Goal: Answer question/provide support

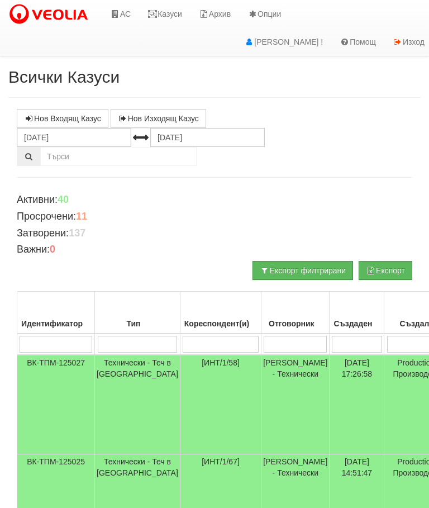
scroll to position [2, 0]
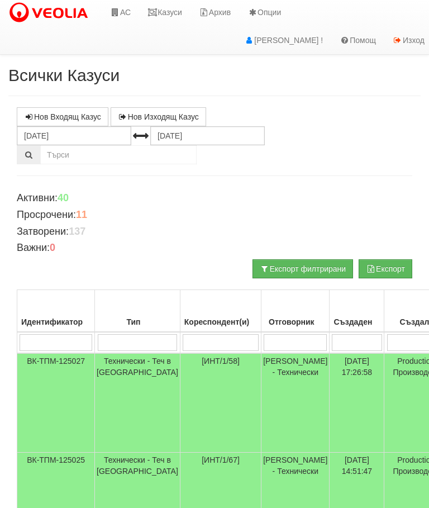
click at [171, 13] on link "Казуси" at bounding box center [164, 12] width 51 height 28
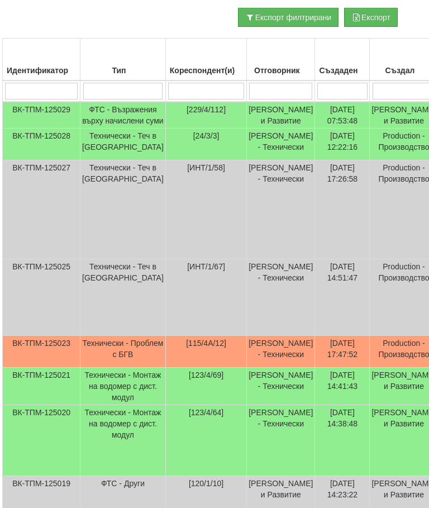
scroll to position [253, 0]
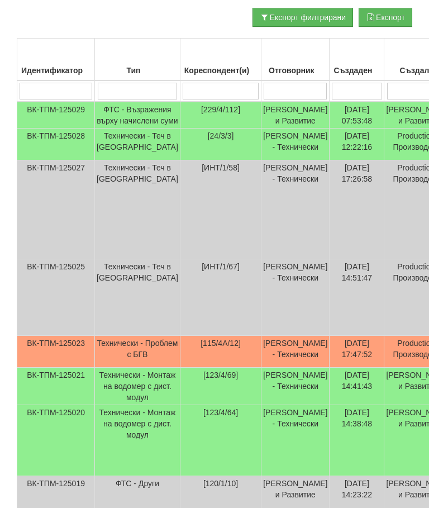
click at [111, 356] on td "Технически - Проблем с БГВ" at bounding box center [137, 352] width 85 height 32
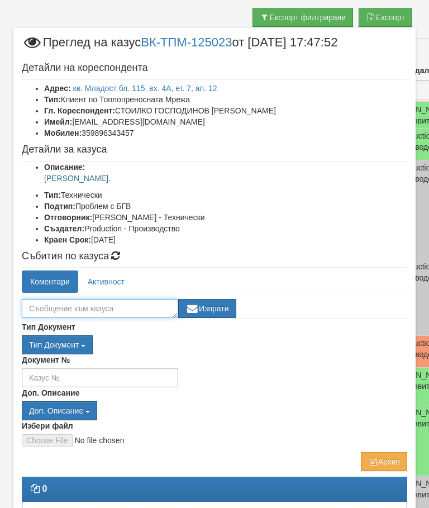
click at [53, 302] on textarea at bounding box center [100, 308] width 156 height 19
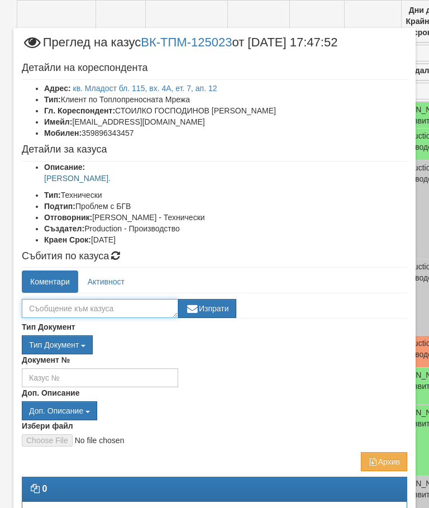
scroll to position [253, 0]
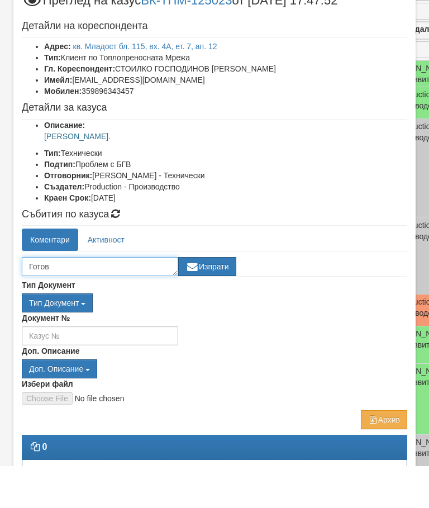
type textarea "Готов"
click at [215, 299] on button "Изпрати" at bounding box center [207, 308] width 58 height 19
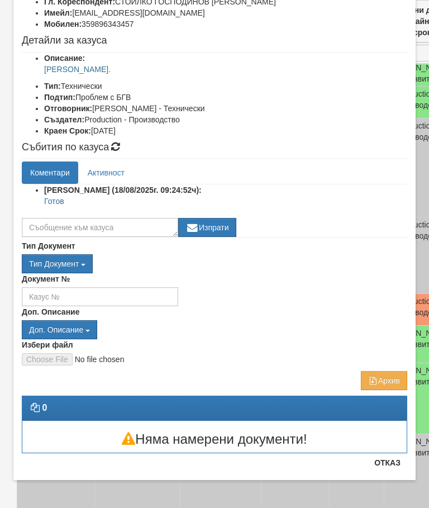
scroll to position [109, 0]
click at [389, 463] on button "Отказ" at bounding box center [388, 463] width 40 height 18
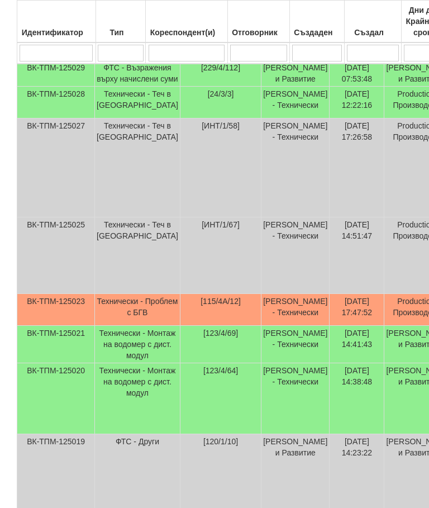
click at [113, 304] on td "Технически - Проблем с БГВ" at bounding box center [137, 310] width 85 height 32
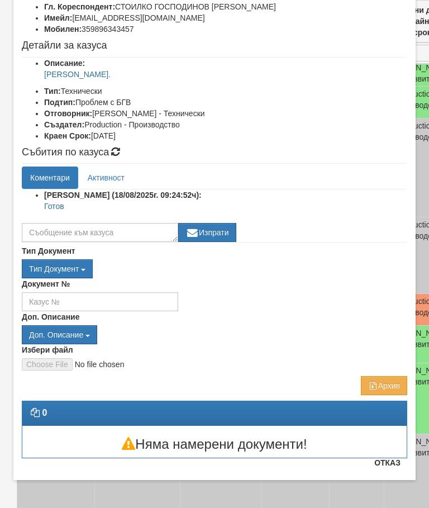
scroll to position [104, 0]
click at [400, 466] on button "Отказ" at bounding box center [388, 463] width 40 height 18
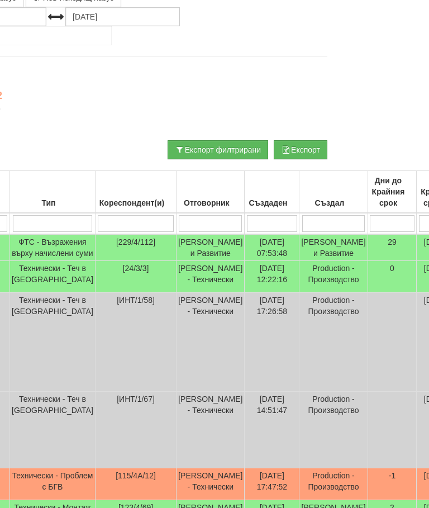
scroll to position [121, 0]
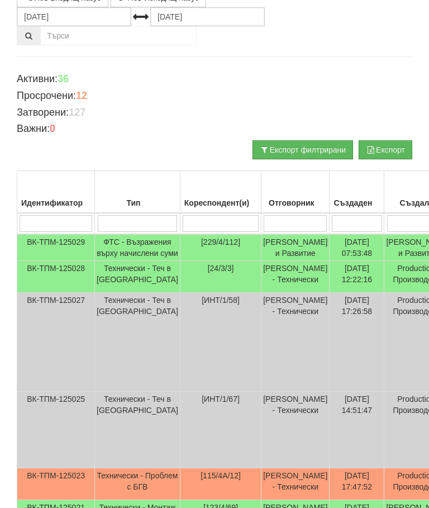
click at [119, 293] on td "Технически - Теч в [GEOGRAPHIC_DATA]" at bounding box center [137, 277] width 85 height 32
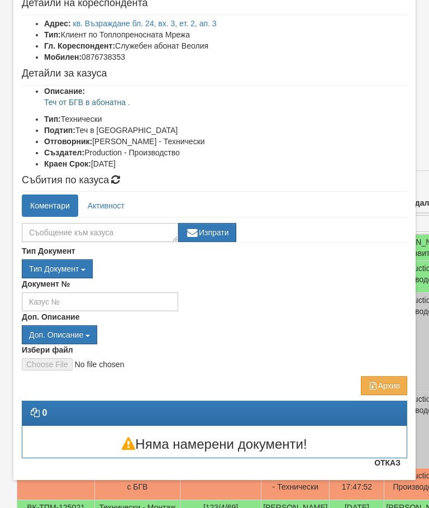
scroll to position [65, 0]
click at [391, 465] on button "Отказ" at bounding box center [388, 463] width 40 height 18
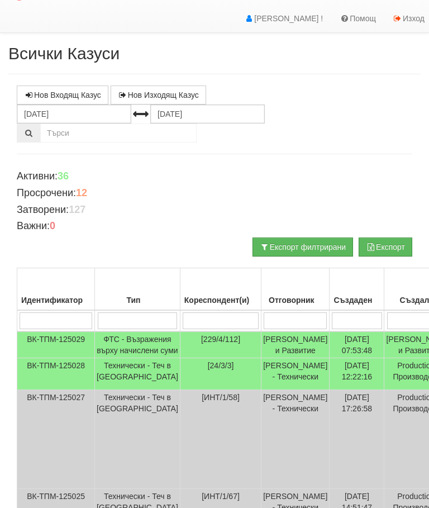
scroll to position [0, 0]
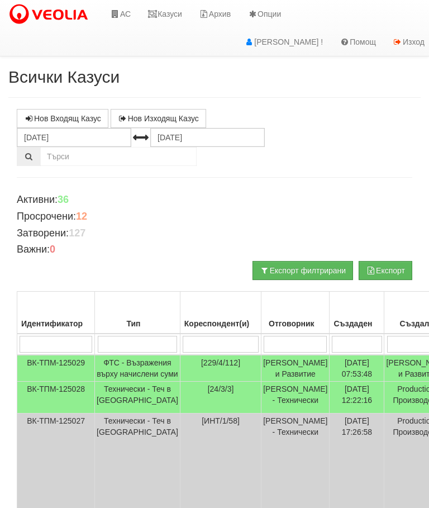
click at [172, 17] on link "Казуси" at bounding box center [164, 14] width 51 height 28
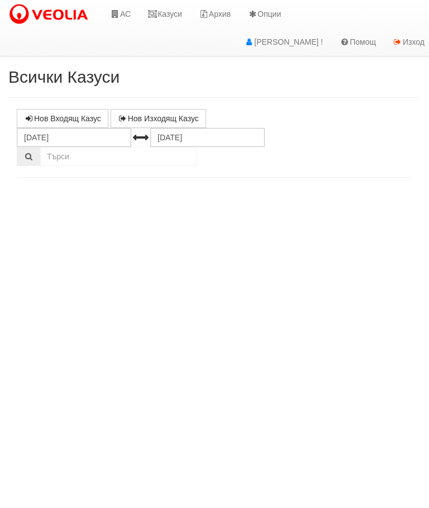
select select "10"
select select "1"
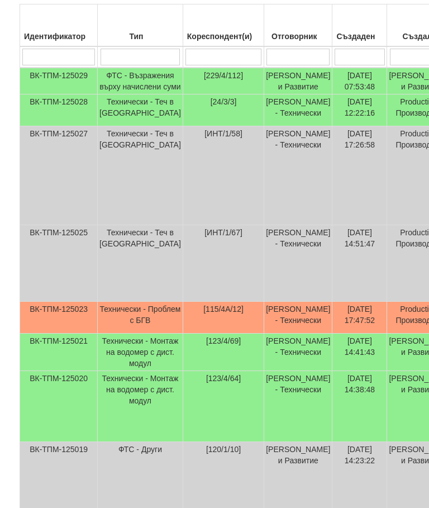
scroll to position [287, 0]
